Goal: Find specific page/section: Find specific page/section

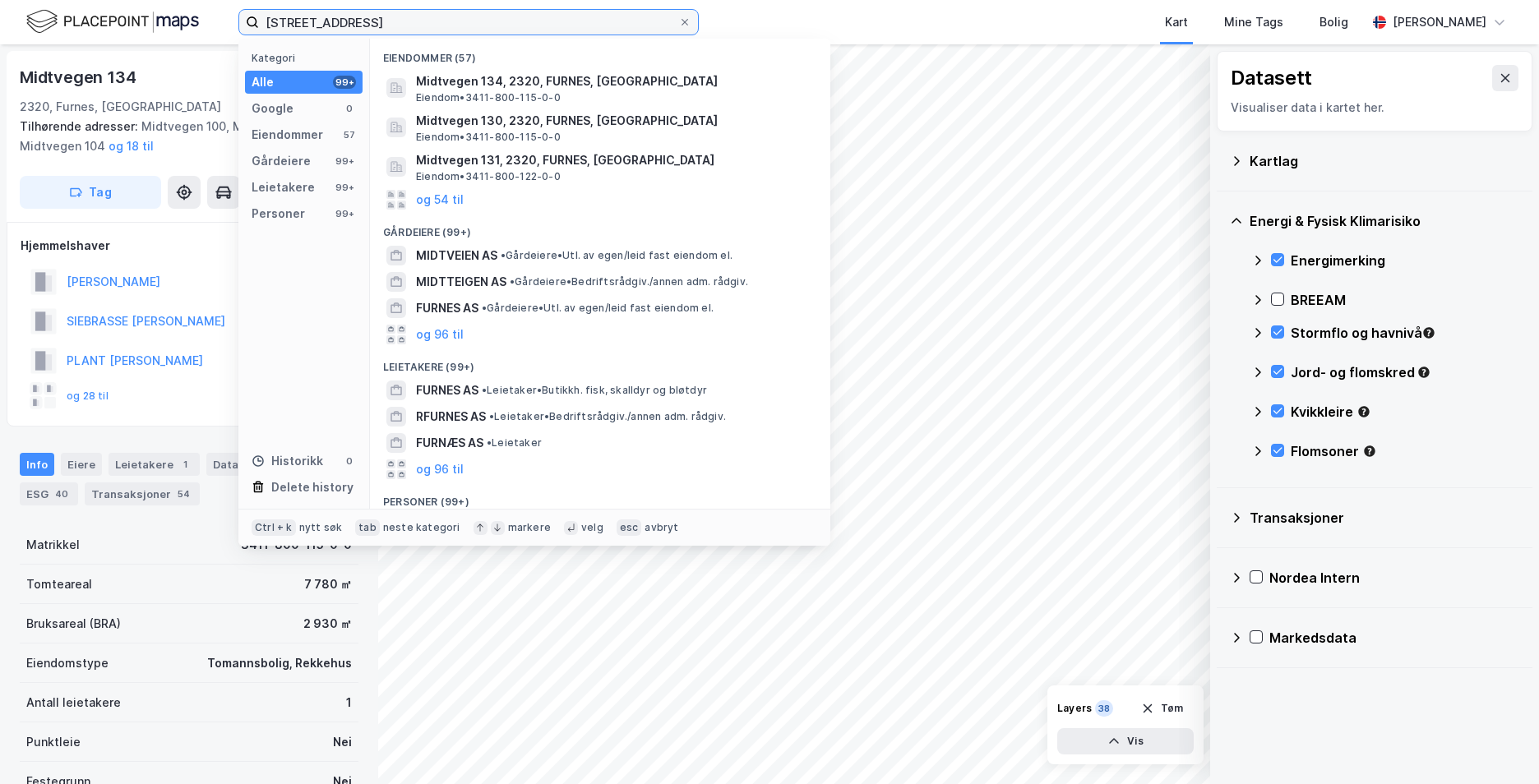
drag, startPoint x: 487, startPoint y: 20, endPoint x: 214, endPoint y: 33, distance: 273.3
click at [214, 33] on div "Midtvegen 134, 2330 Furnes Kategori Alle 99+ Google 0 Eiendommer 57 Gårdeiere 9…" at bounding box center [769, 22] width 1539 height 44
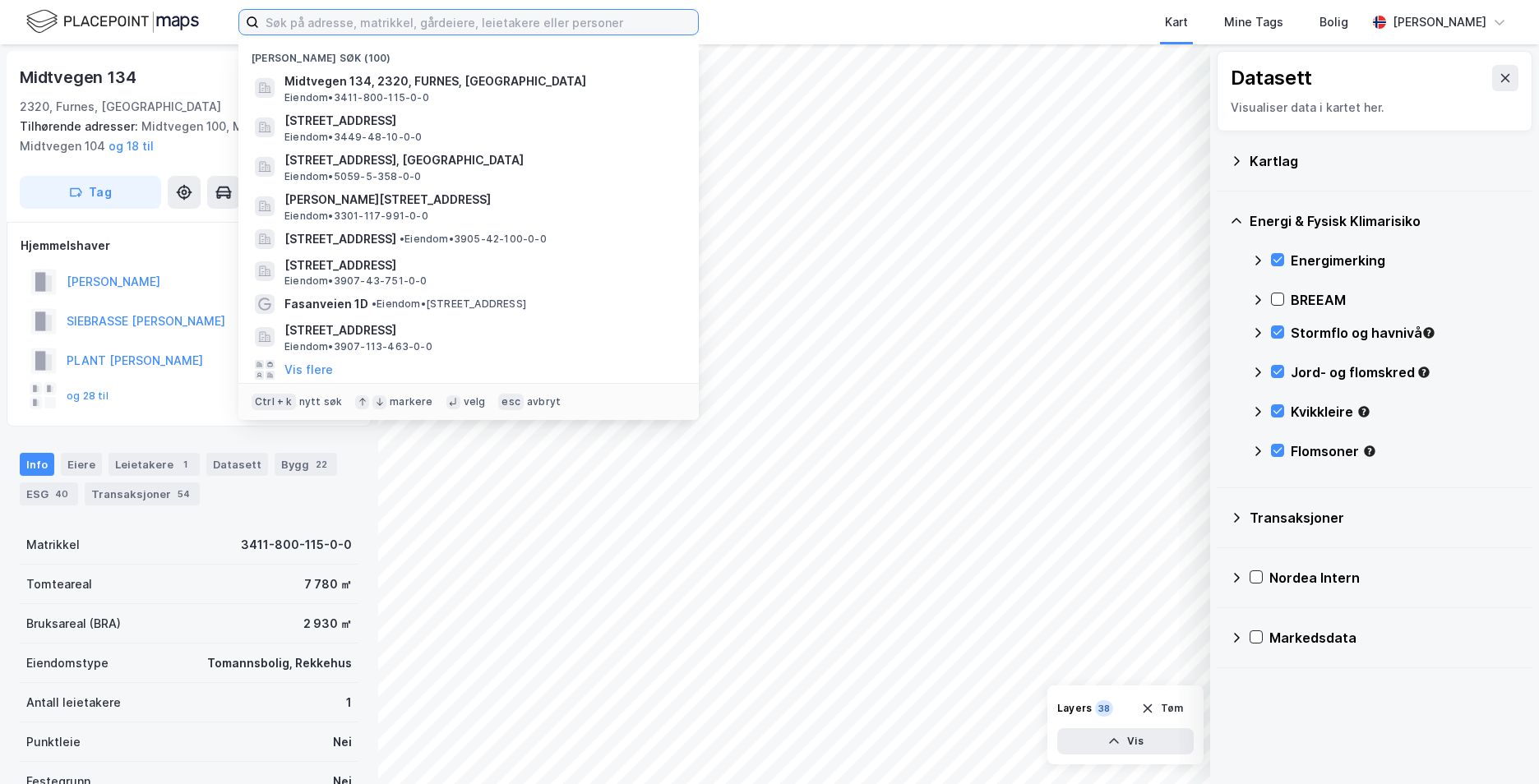
click at [588, 16] on input at bounding box center [478, 22] width 439 height 24
paste input "Skådalsveien 4 j, 0781 Oslo"
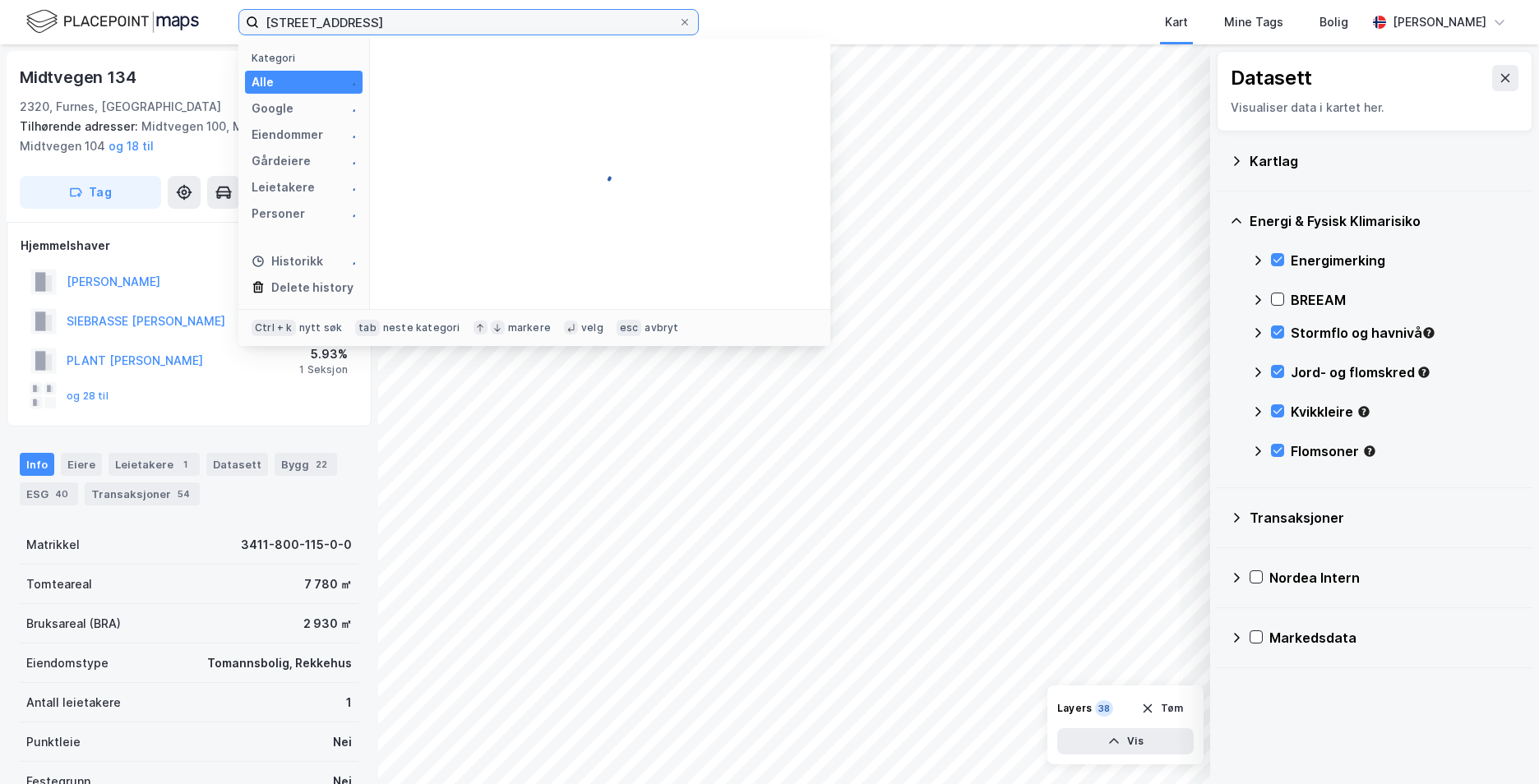
type input "Skådalsveien 4 j, 0781 Oslo"
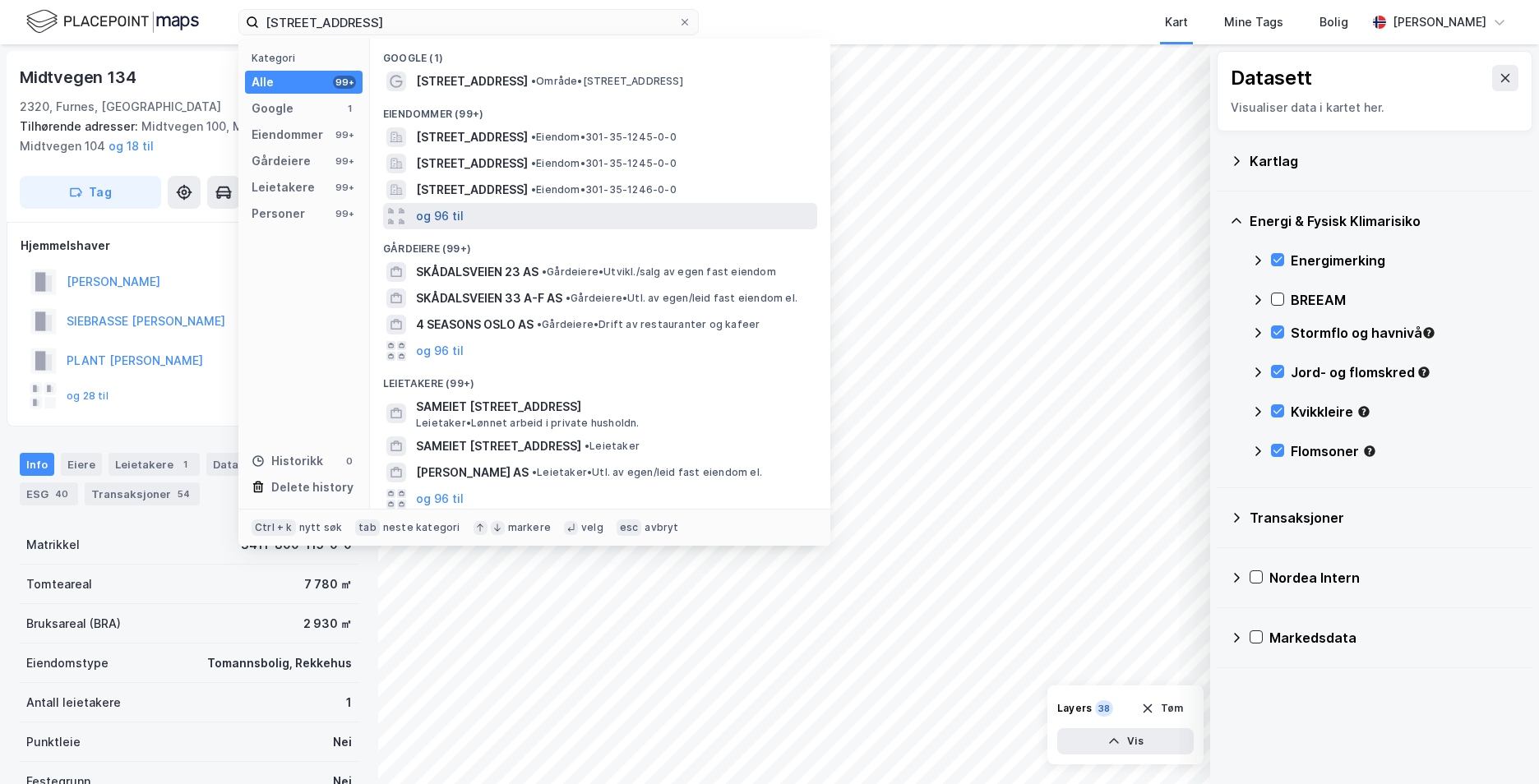
click at [444, 218] on button "og 96 til" at bounding box center [439, 216] width 48 height 20
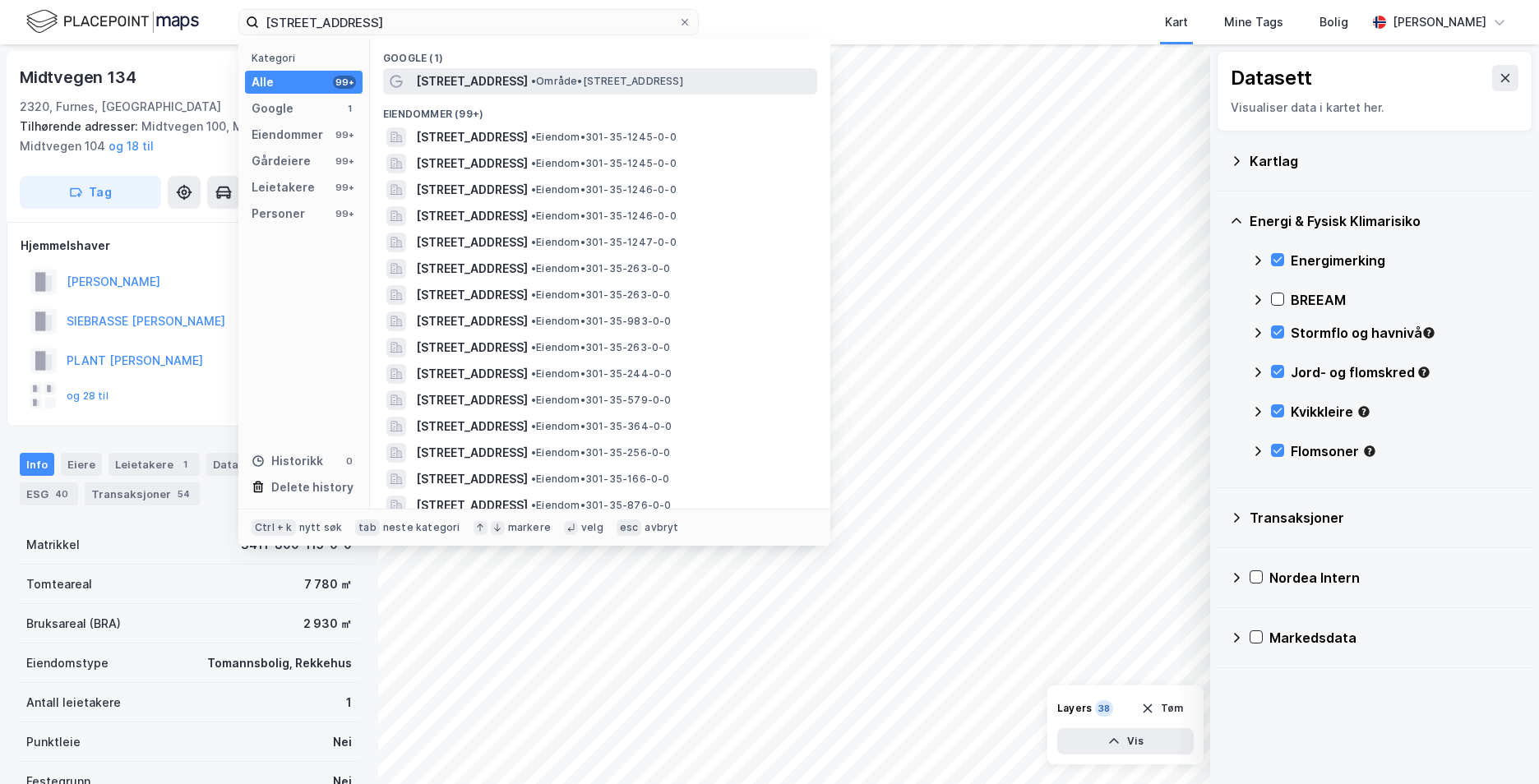
click at [507, 73] on span "[STREET_ADDRESS]" at bounding box center [472, 82] width 111 height 20
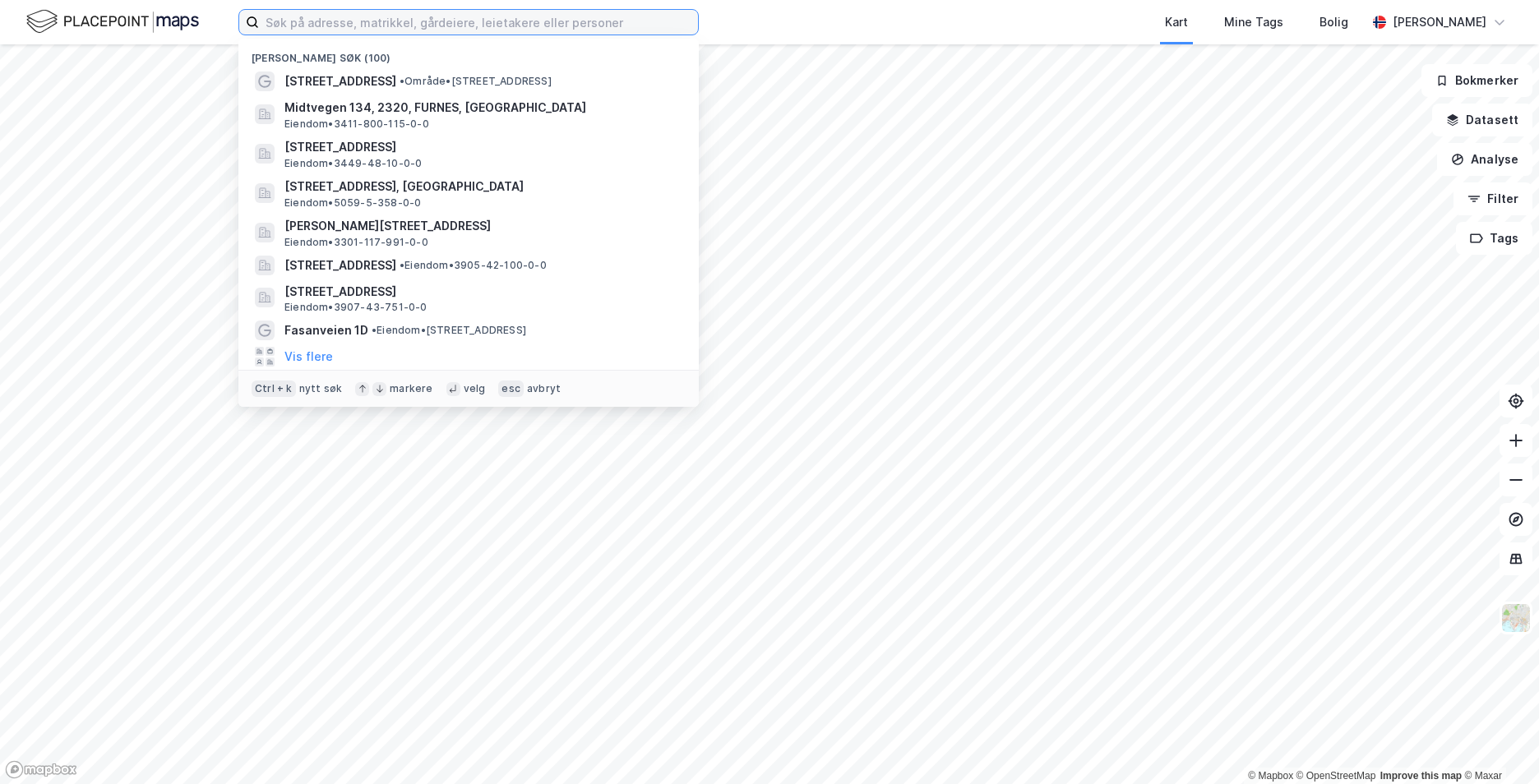
click at [490, 23] on input at bounding box center [478, 22] width 439 height 24
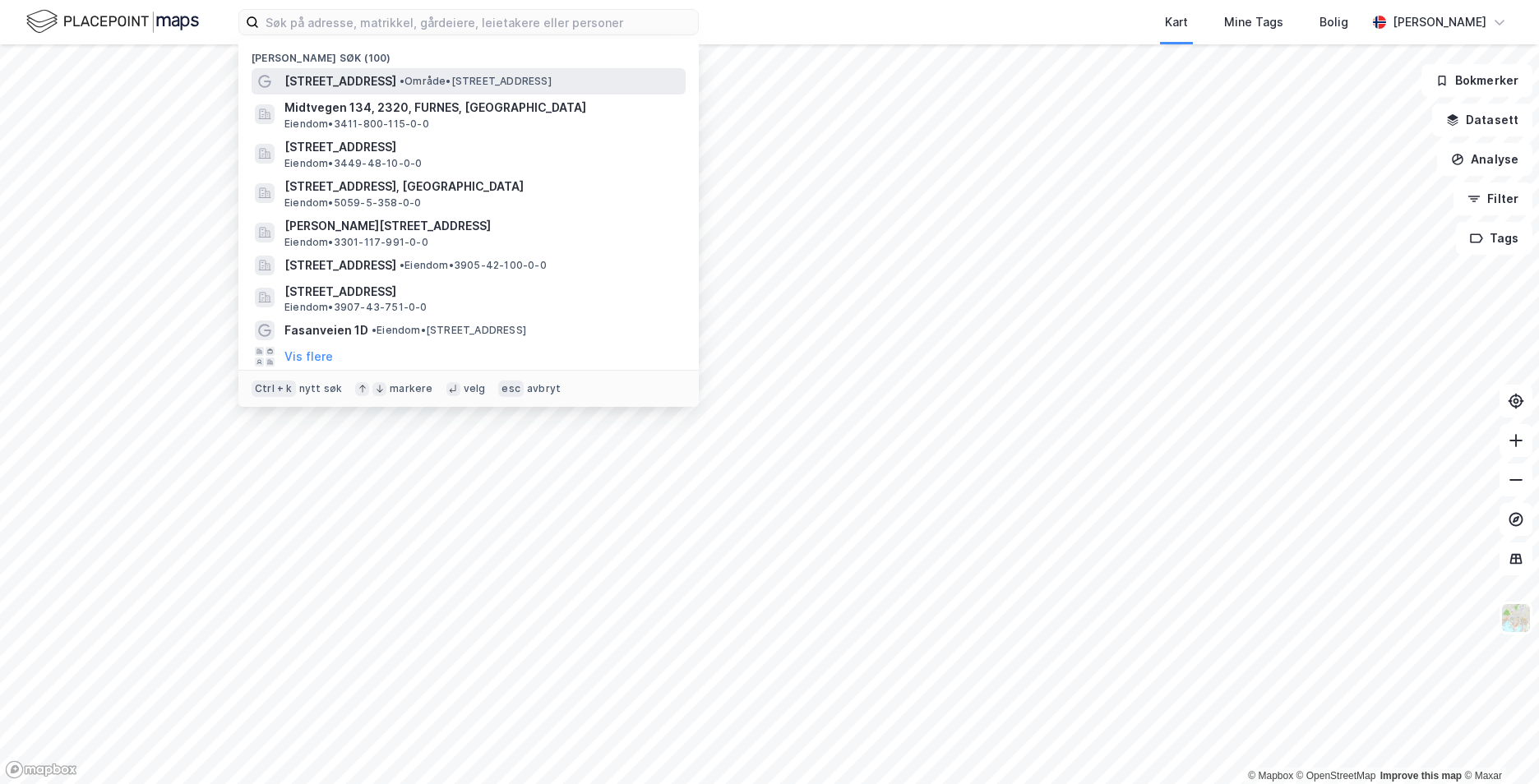
click at [436, 87] on span "• Område • [STREET_ADDRESS]" at bounding box center [475, 81] width 152 height 13
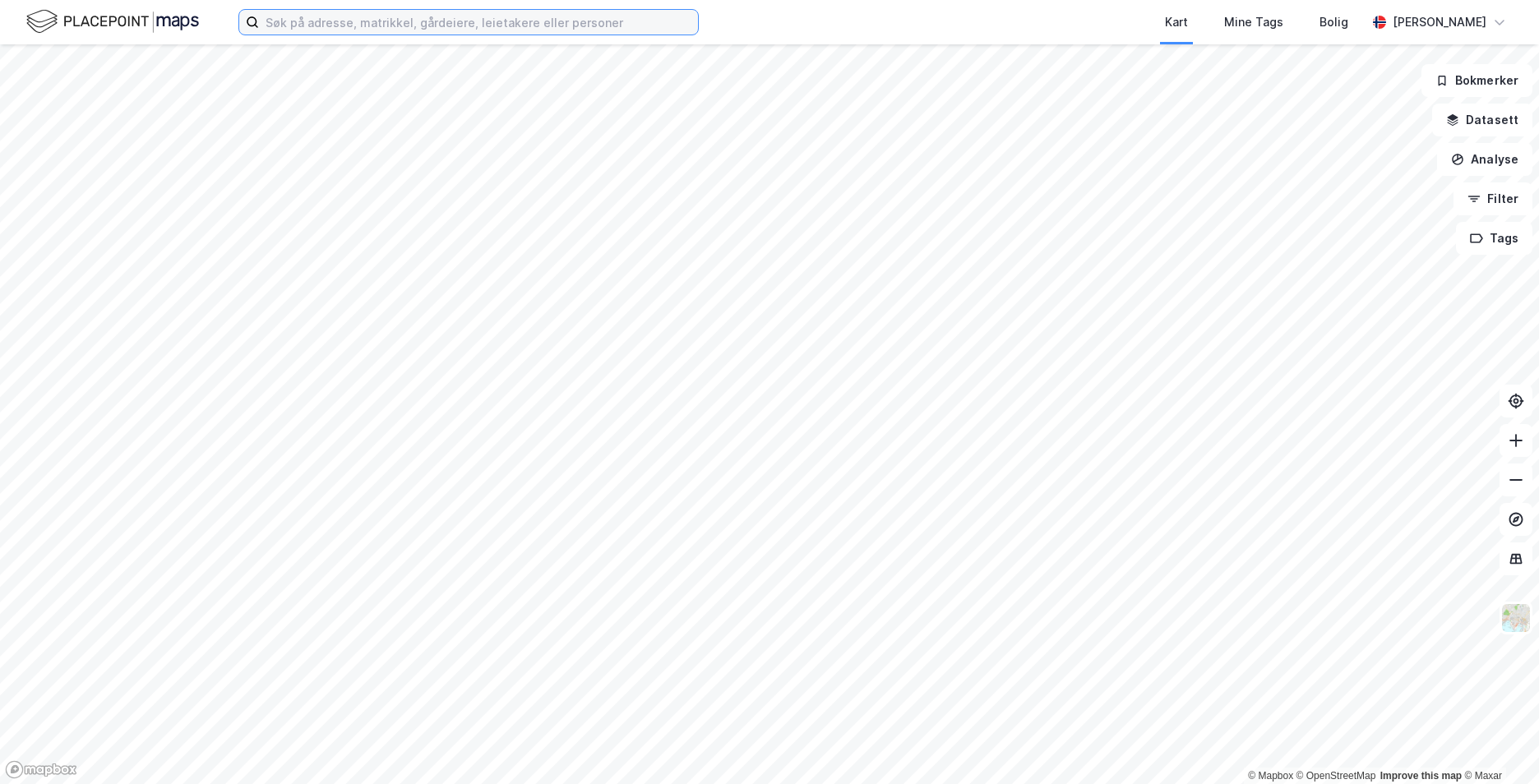
click at [437, 24] on input at bounding box center [478, 22] width 439 height 24
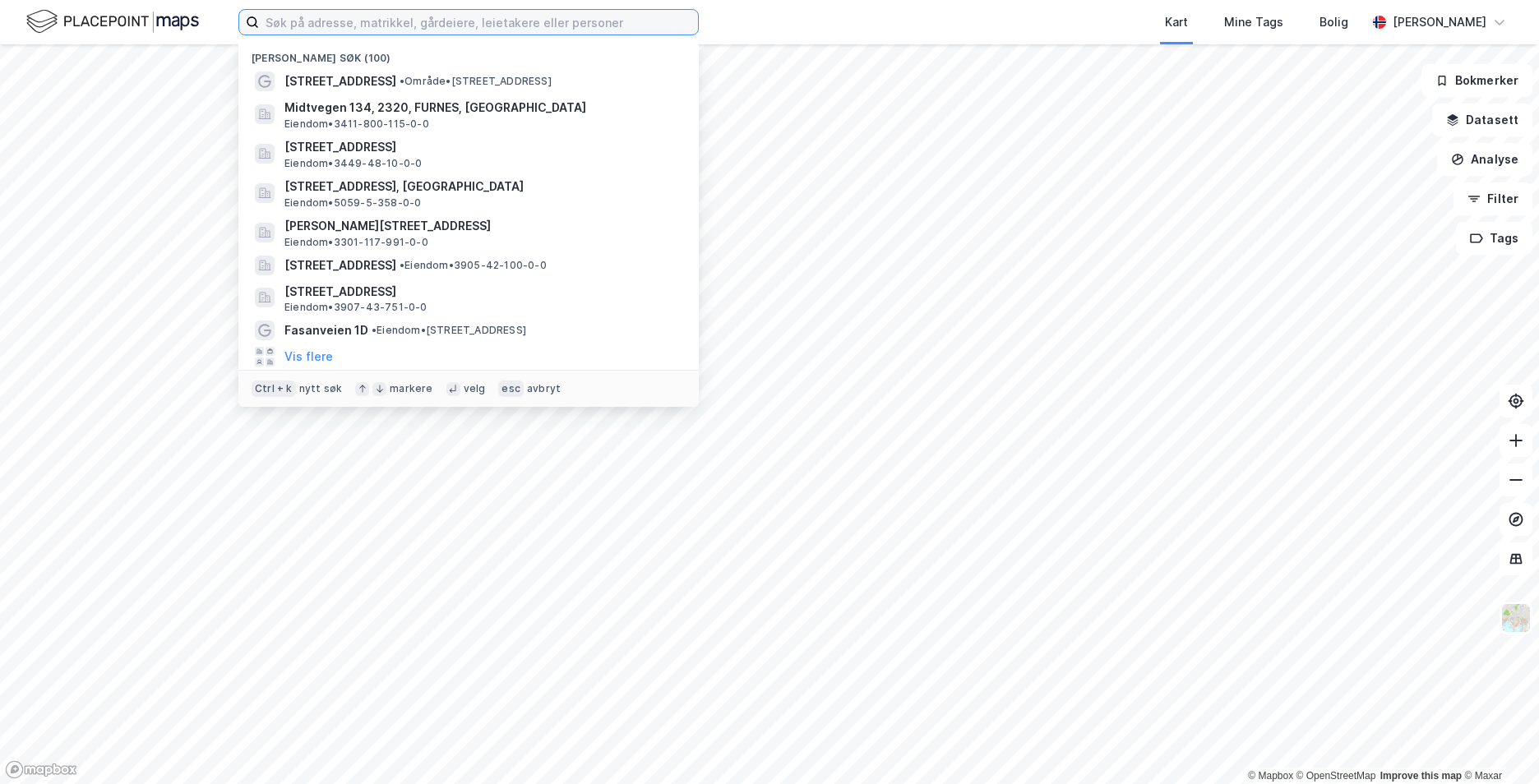
click at [416, 23] on input at bounding box center [478, 22] width 439 height 24
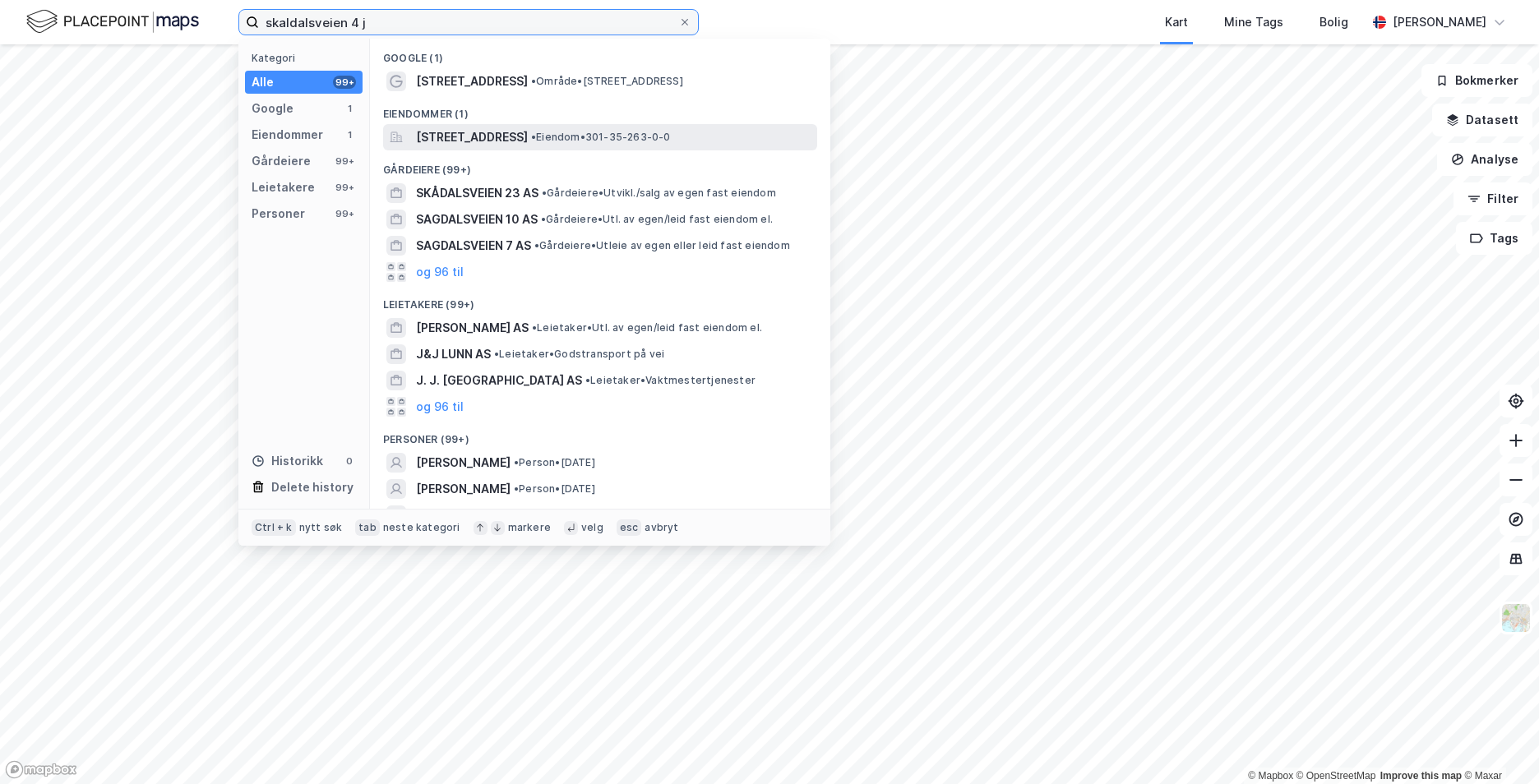
type input "skaldalsveien 4 j"
click at [451, 138] on span "[STREET_ADDRESS]" at bounding box center [472, 137] width 111 height 20
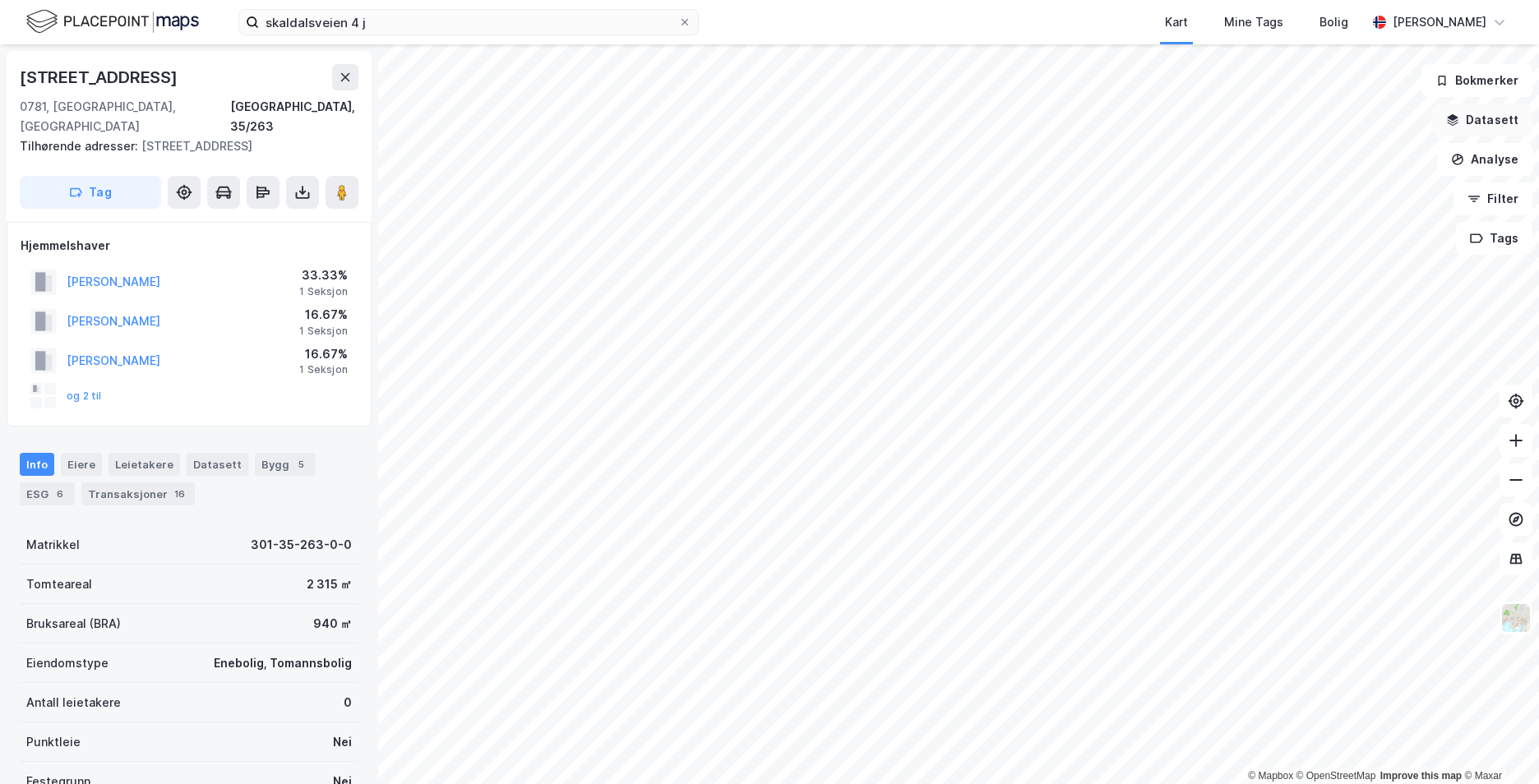
click at [1470, 120] on button "Datasett" at bounding box center [1482, 119] width 101 height 33
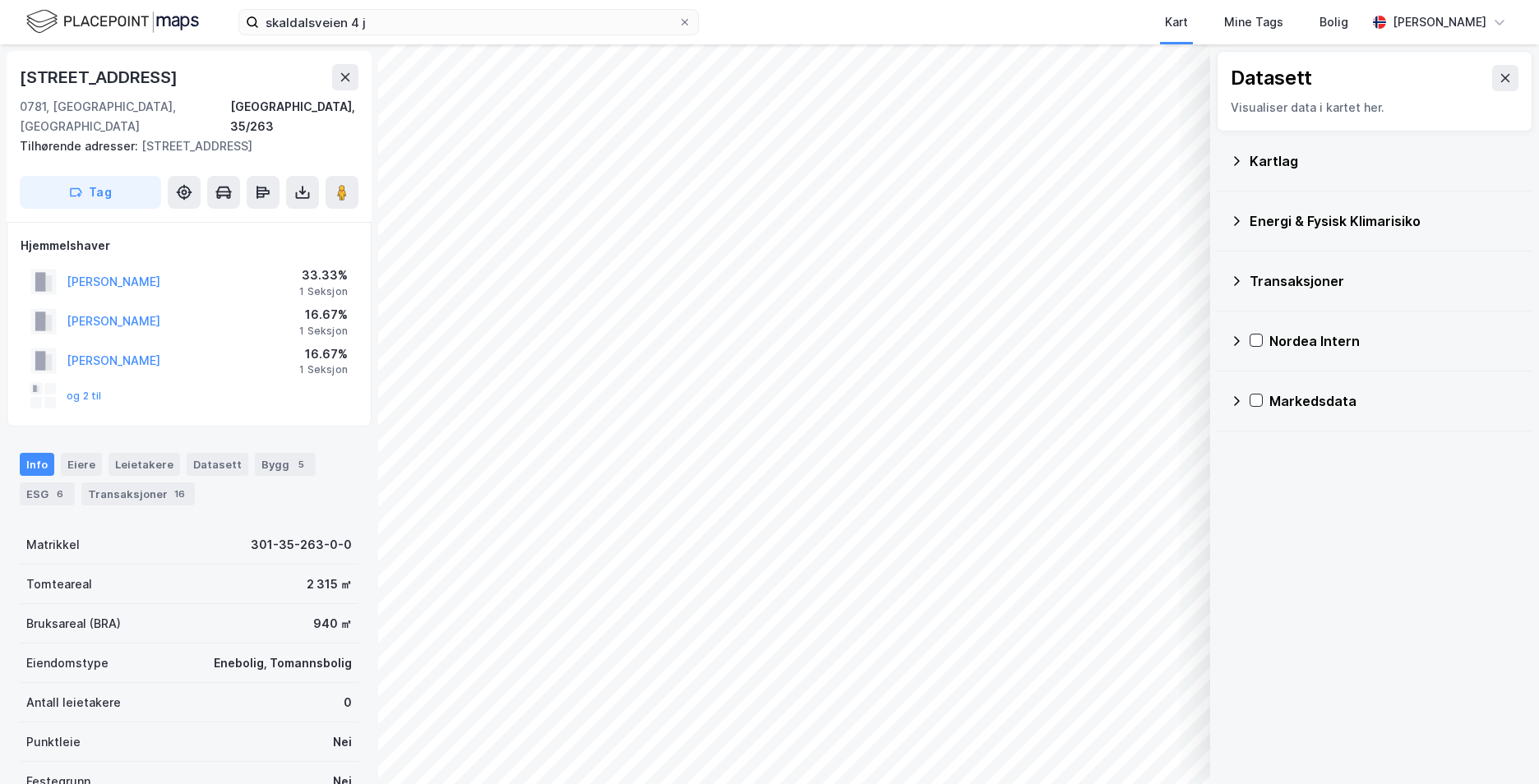
click at [1233, 161] on icon at bounding box center [1236, 161] width 13 height 13
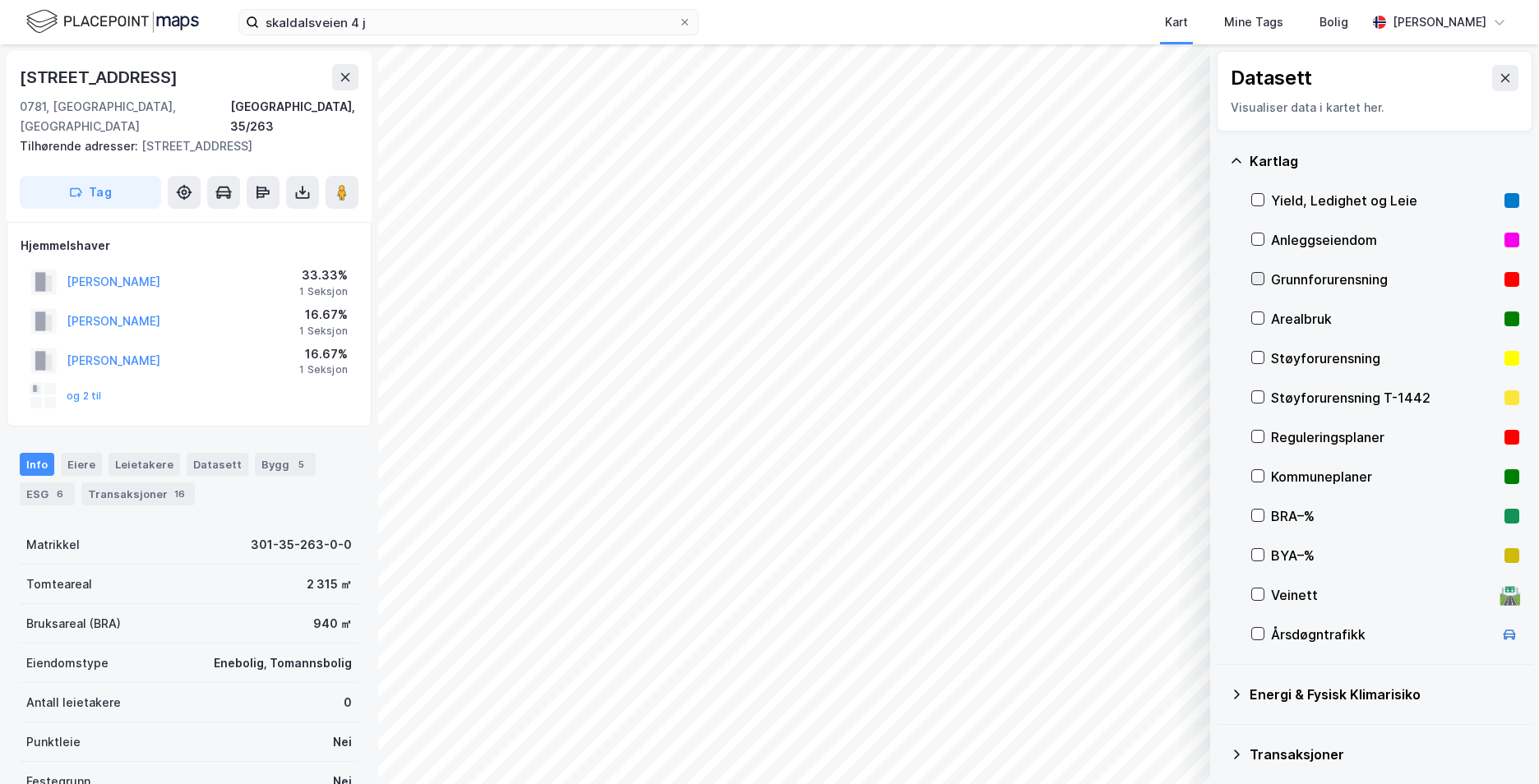
click at [1253, 277] on icon at bounding box center [1258, 278] width 12 height 12
click at [1237, 155] on icon at bounding box center [1236, 161] width 13 height 13
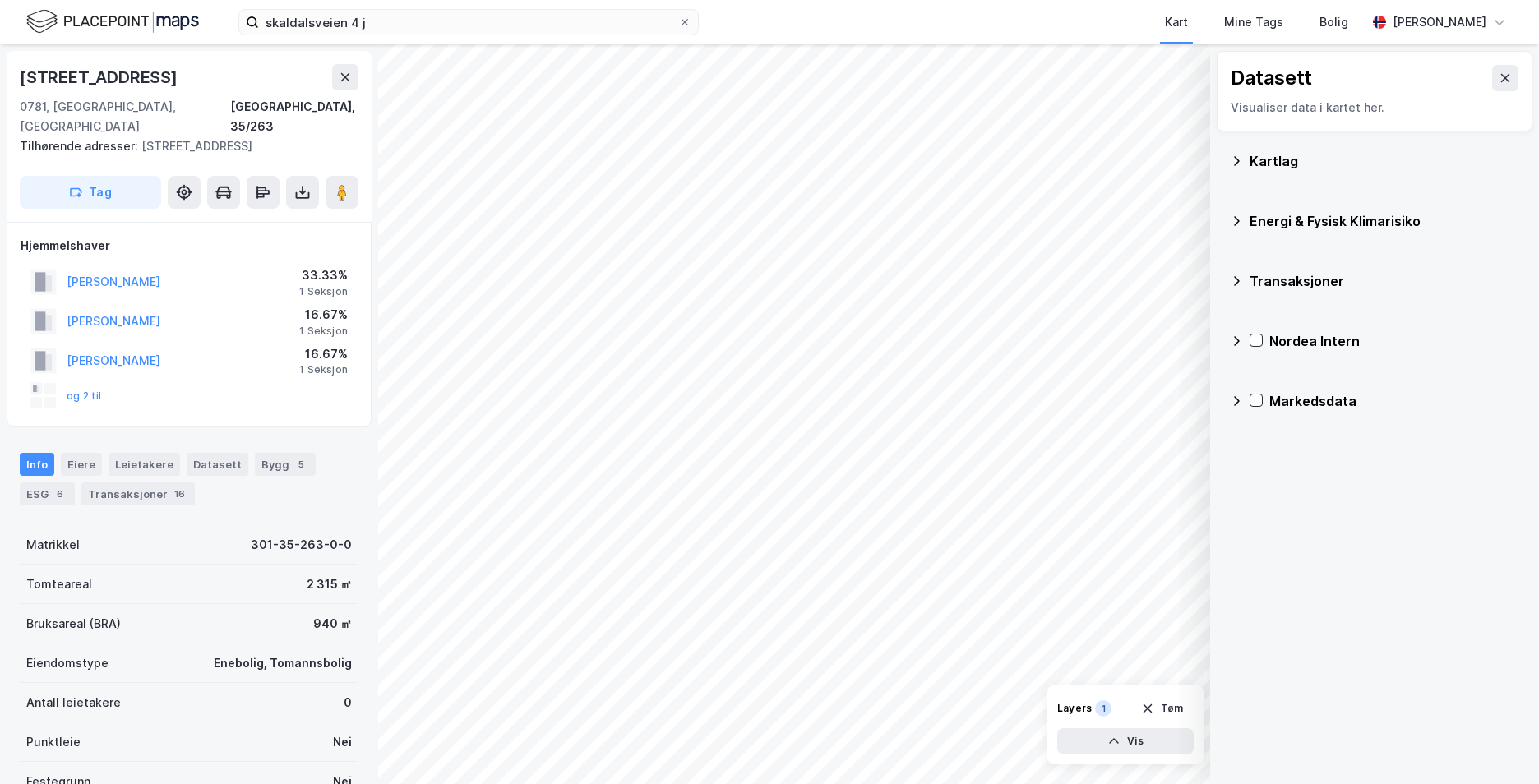
click at [1234, 217] on icon at bounding box center [1236, 221] width 13 height 13
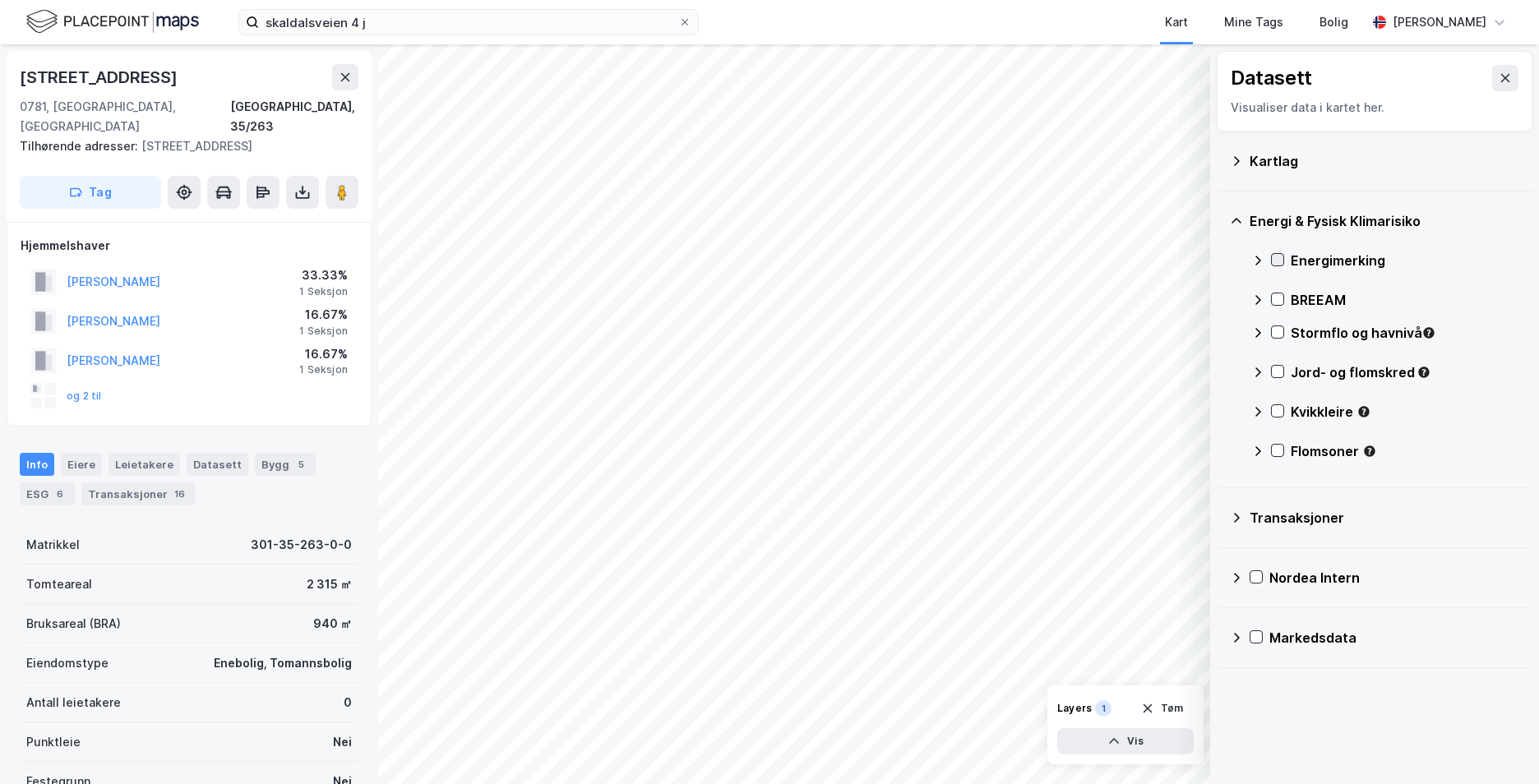
click at [1277, 257] on icon at bounding box center [1278, 260] width 12 height 12
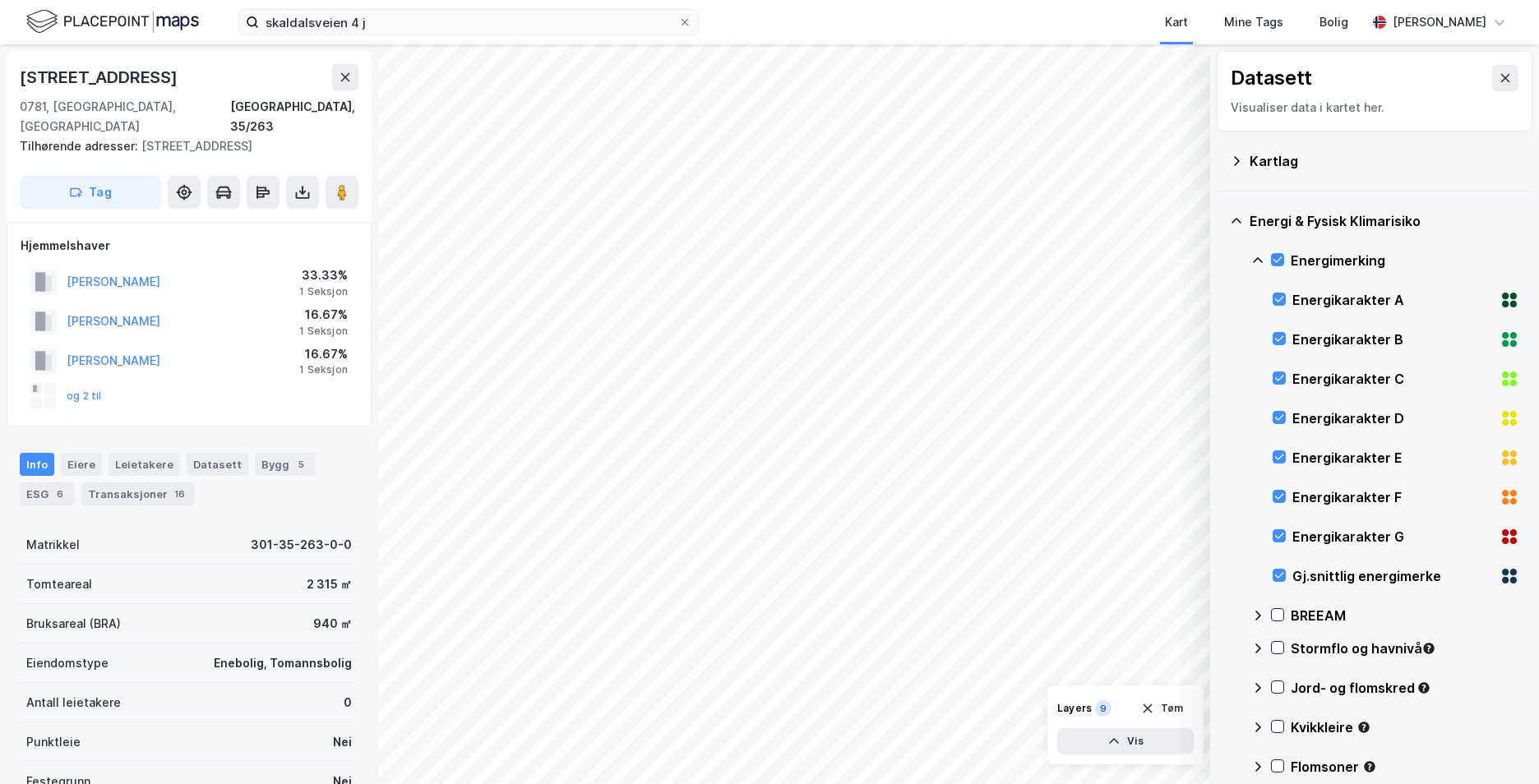
click at [1260, 258] on icon at bounding box center [1258, 260] width 13 height 13
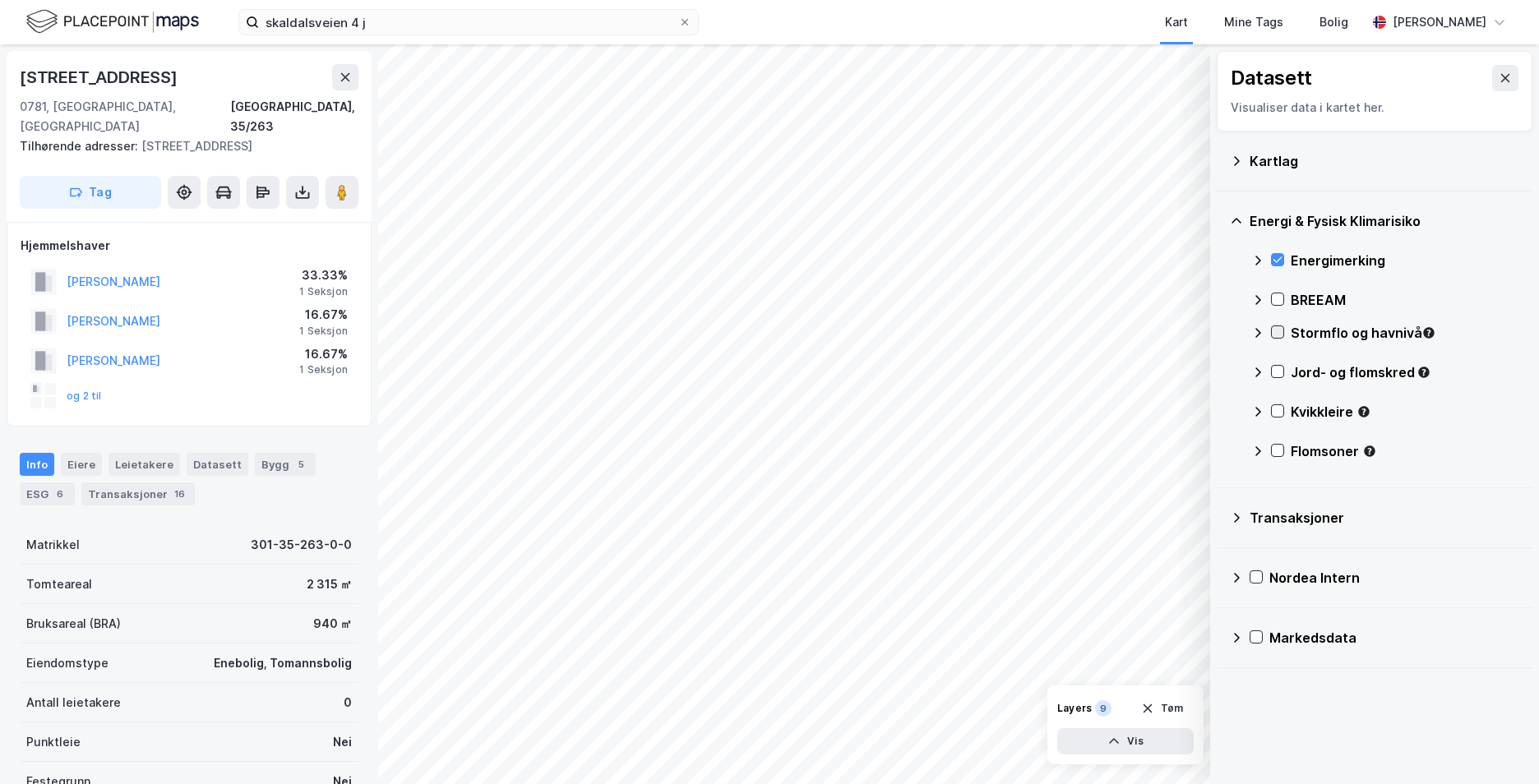
click at [1278, 334] on icon at bounding box center [1278, 332] width 9 height 5
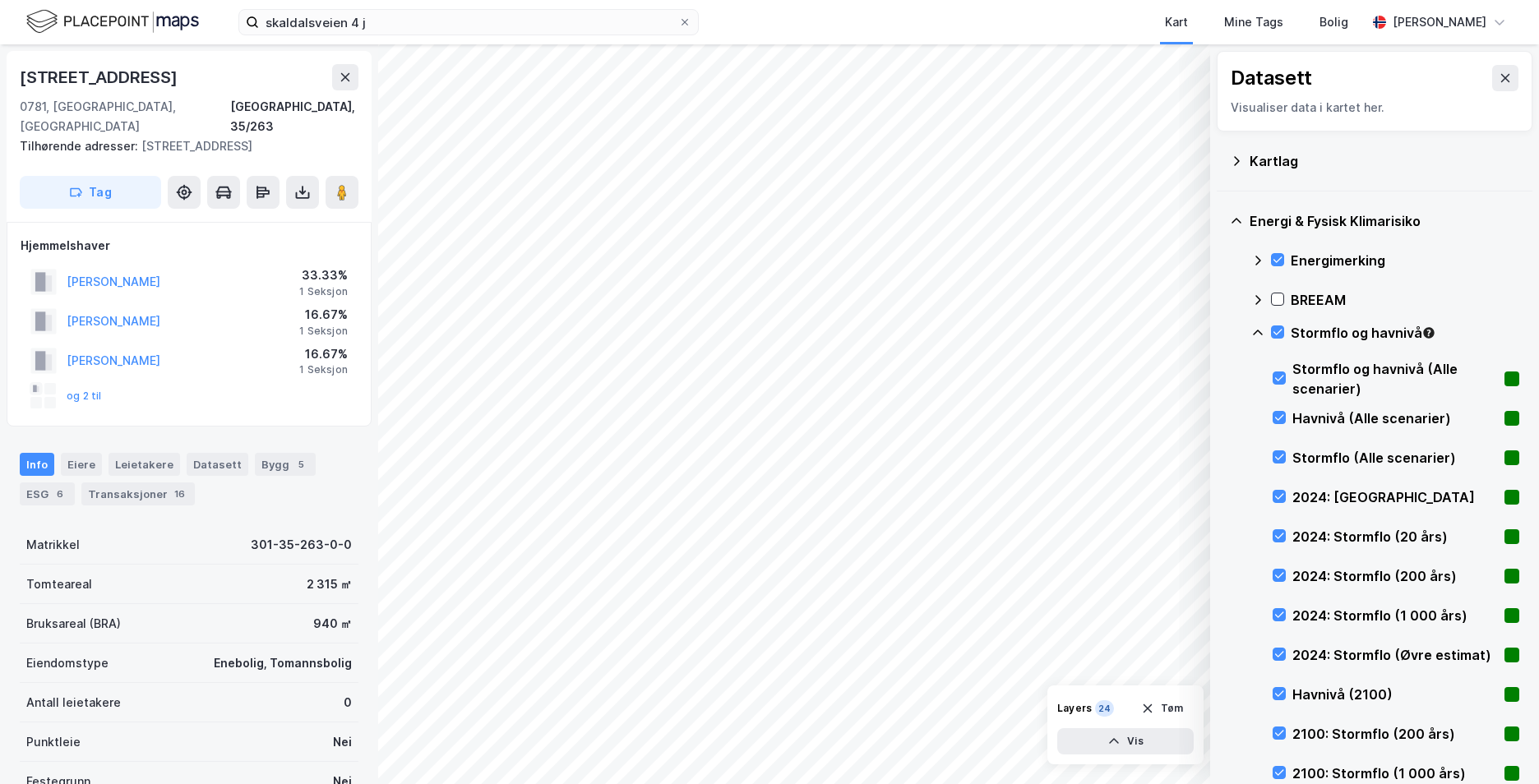
click at [1259, 330] on icon at bounding box center [1258, 332] width 13 height 13
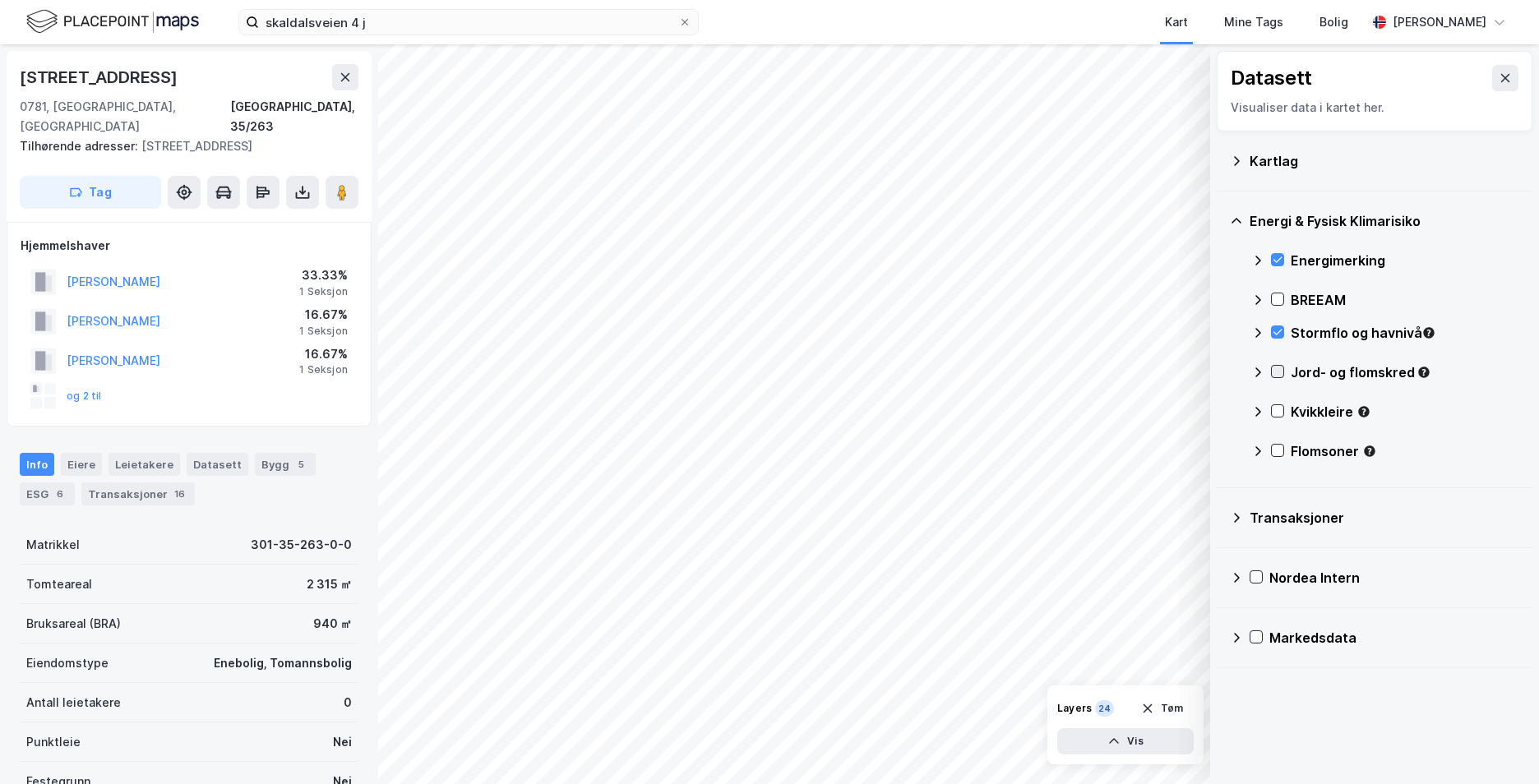
click at [1277, 372] on icon at bounding box center [1278, 371] width 12 height 12
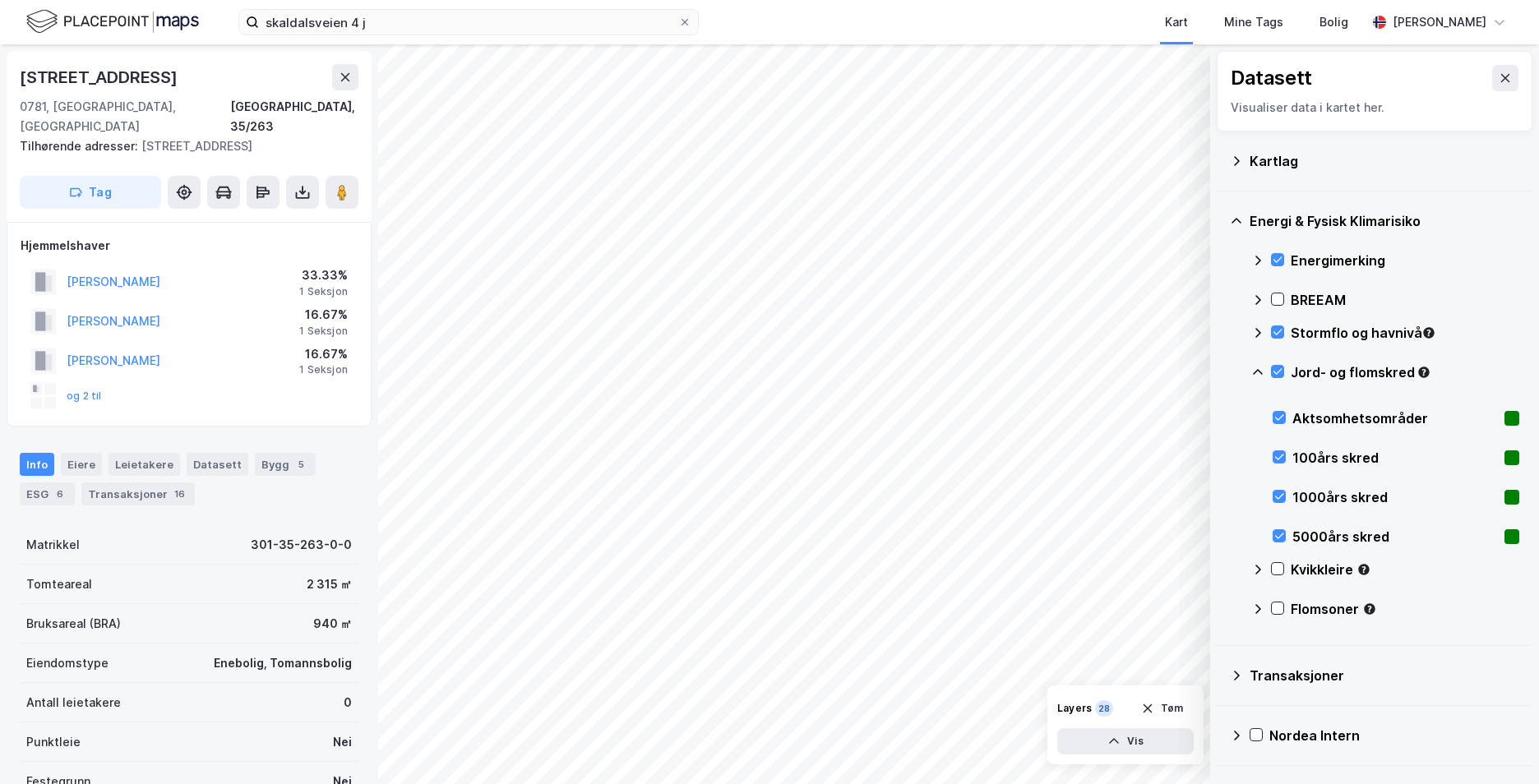
click at [1257, 366] on icon at bounding box center [1258, 372] width 13 height 13
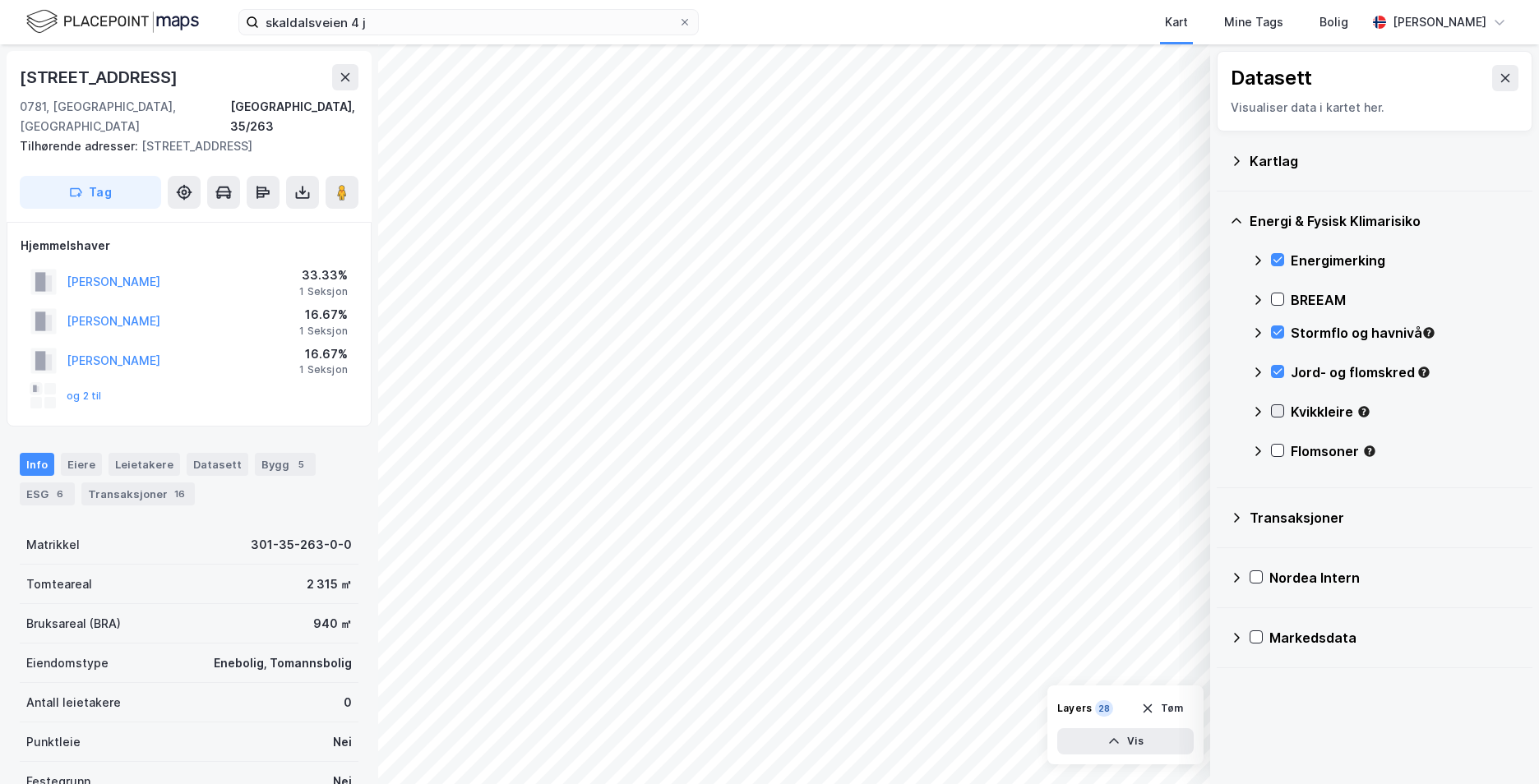
click at [1276, 412] on icon at bounding box center [1278, 410] width 12 height 12
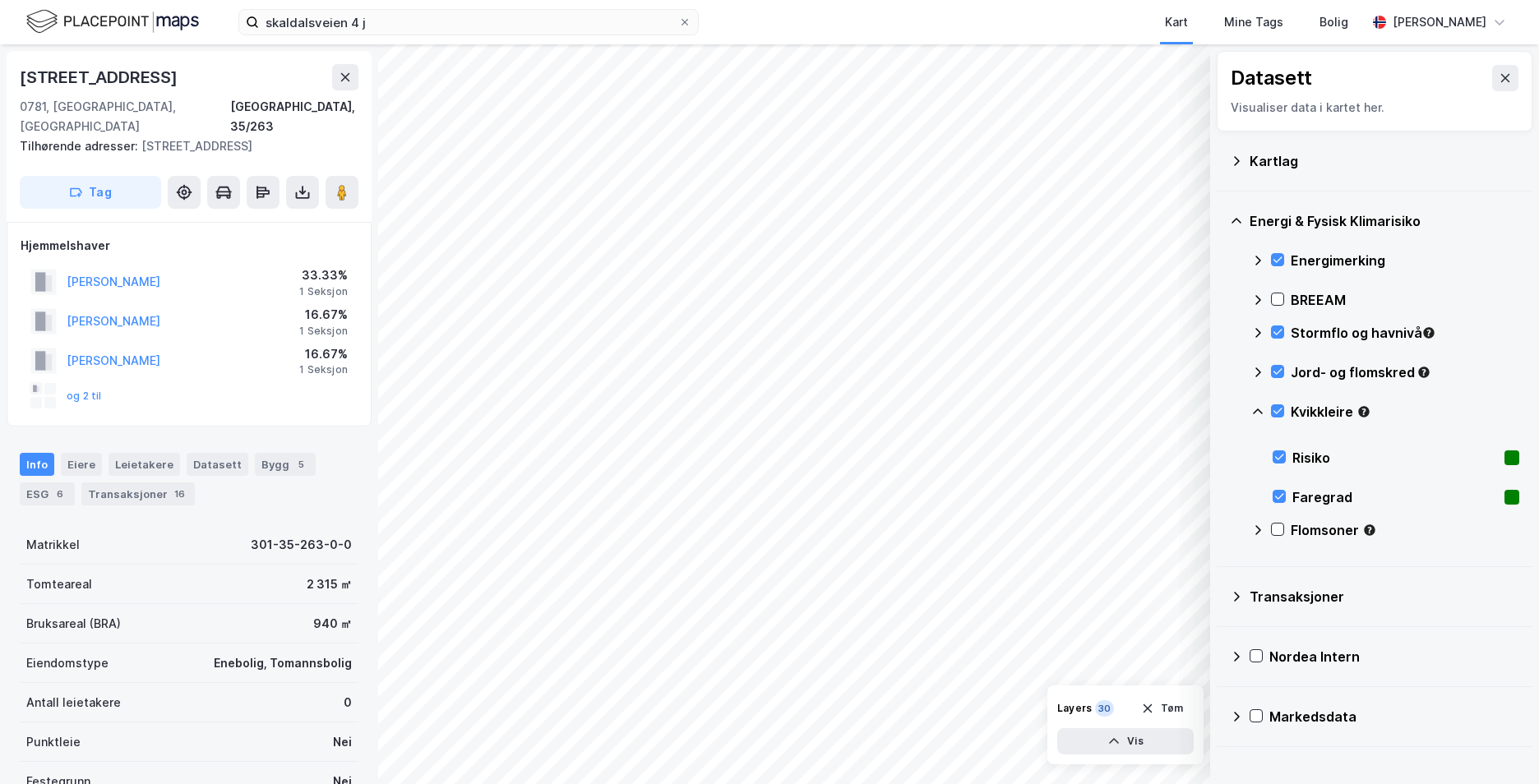
click at [1259, 410] on icon at bounding box center [1258, 411] width 10 height 5
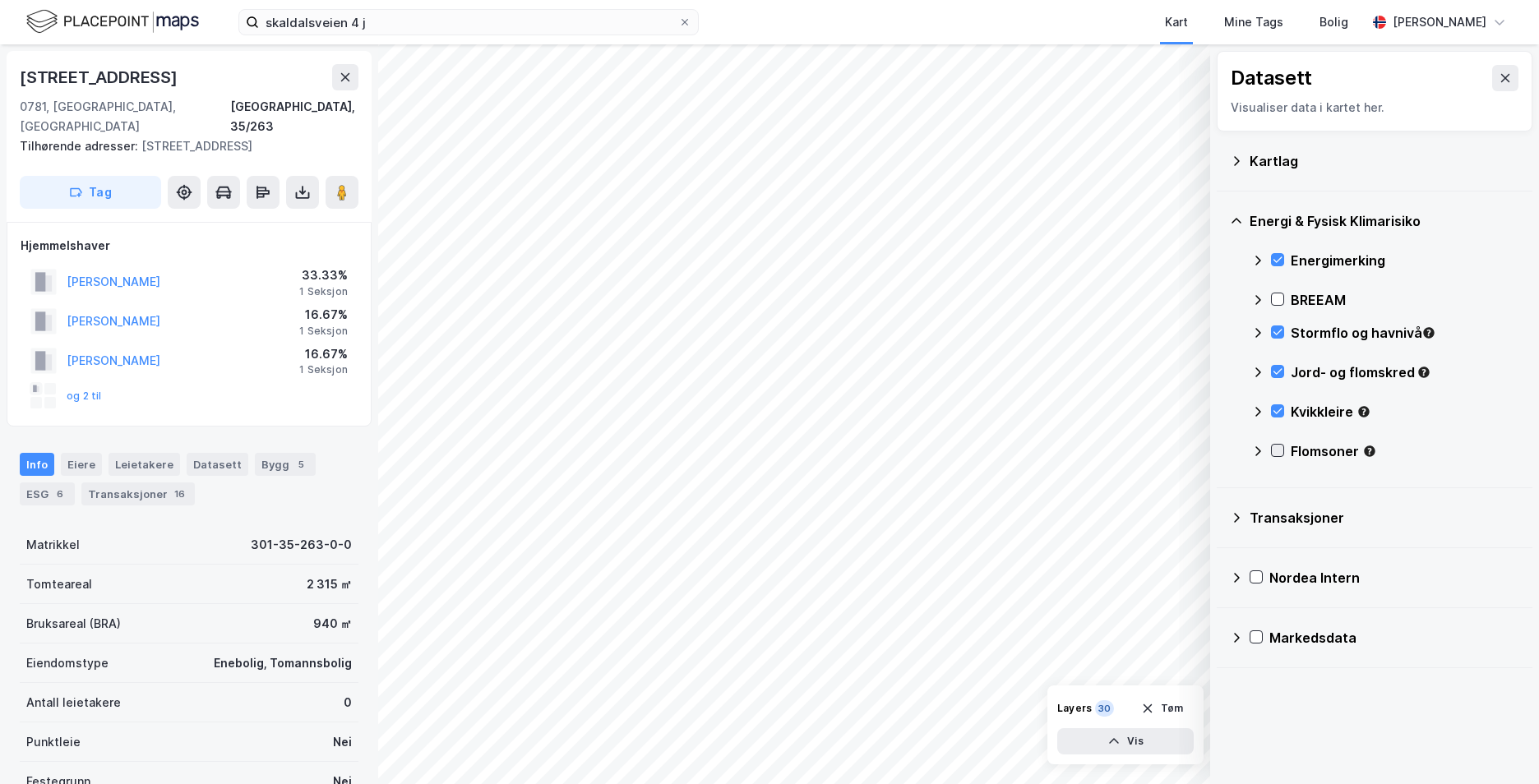
click at [1277, 452] on icon at bounding box center [1278, 450] width 12 height 12
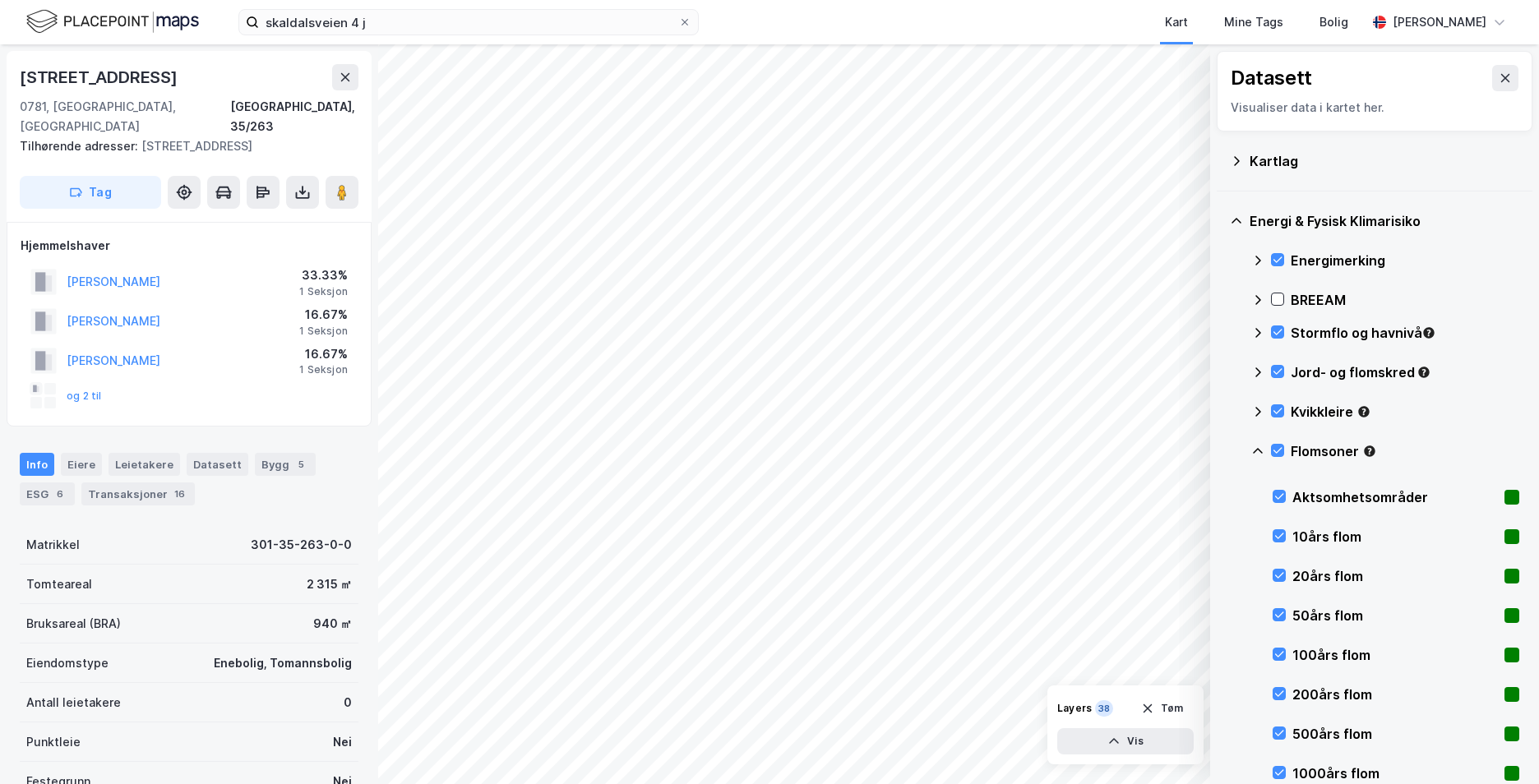
click at [1257, 448] on icon at bounding box center [1258, 451] width 13 height 13
